Goal: Task Accomplishment & Management: Complete application form

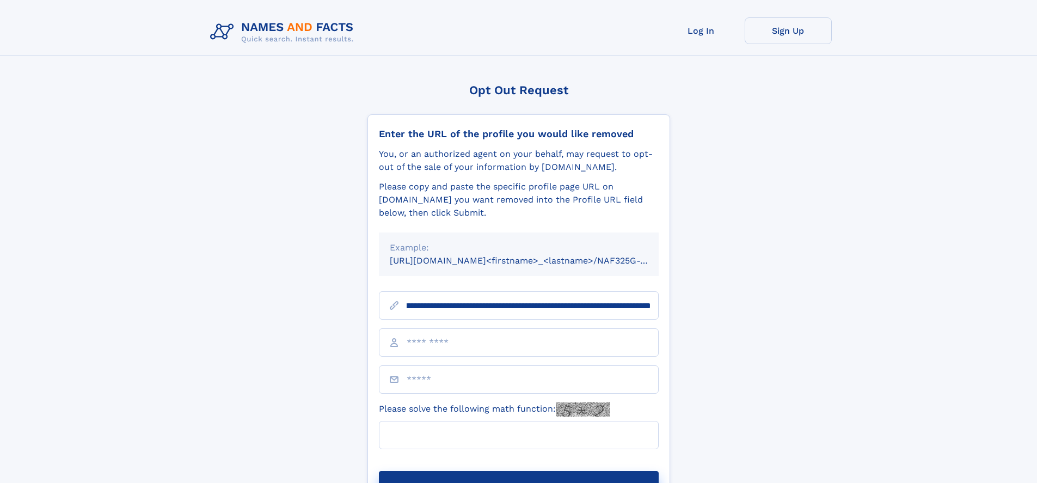
scroll to position [0, 132]
type input "**********"
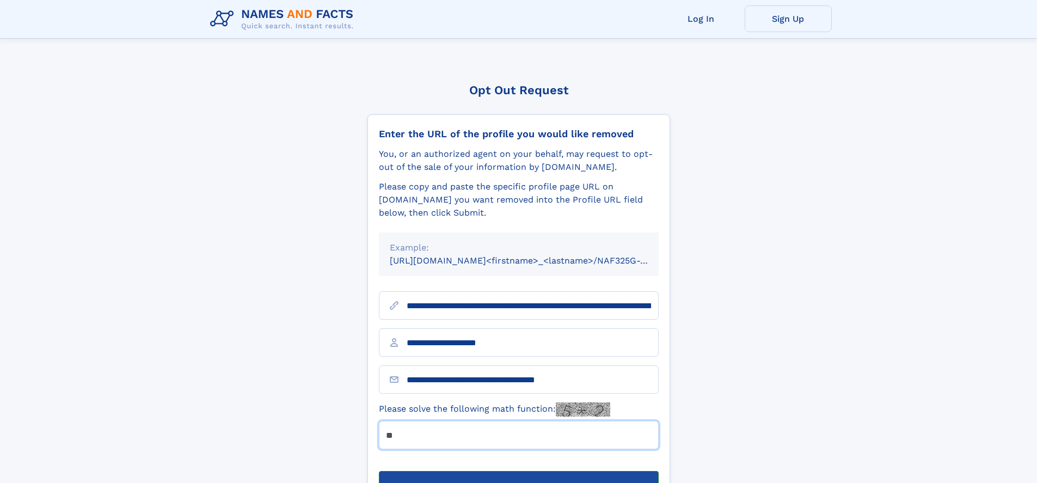
type input "**"
click at [518, 471] on button "Submit Opt Out Request" at bounding box center [519, 488] width 280 height 35
